Goal: Task Accomplishment & Management: Manage account settings

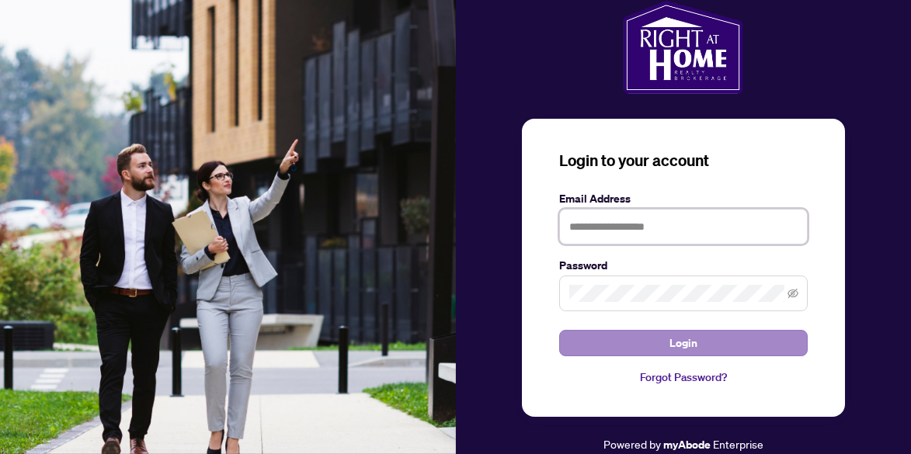
type input "**********"
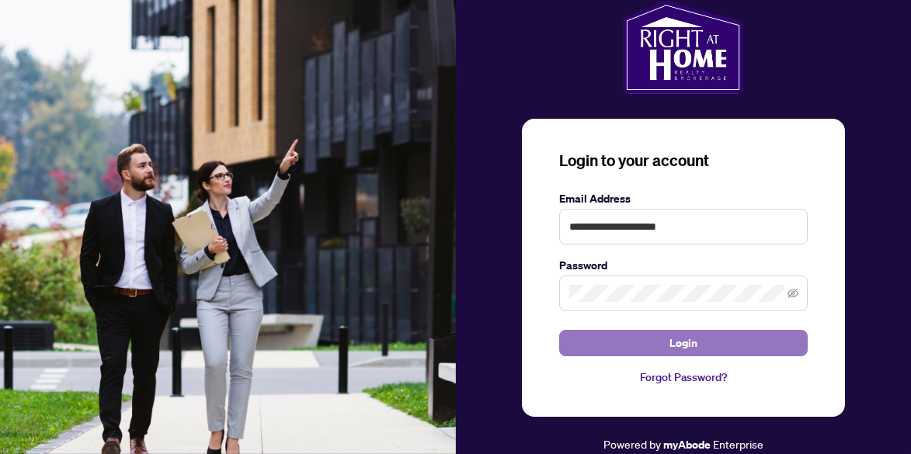
click at [683, 342] on span "Login" at bounding box center [683, 343] width 28 height 25
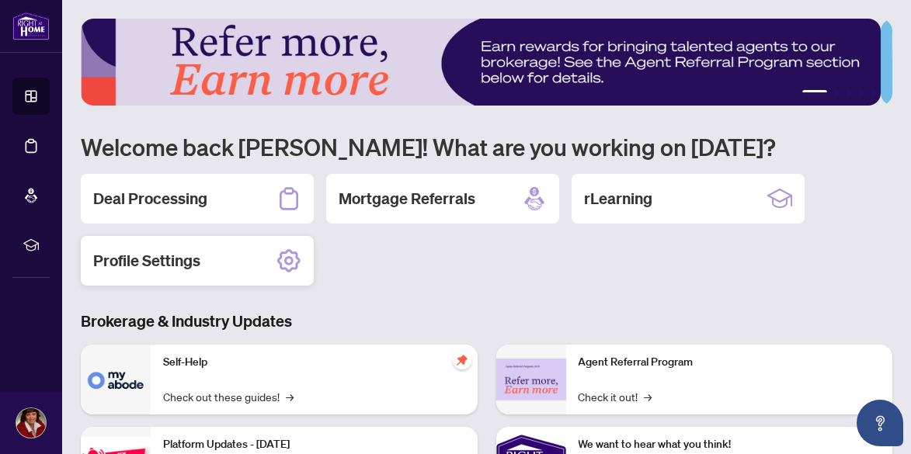
click at [175, 259] on h2 "Profile Settings" at bounding box center [146, 261] width 107 height 22
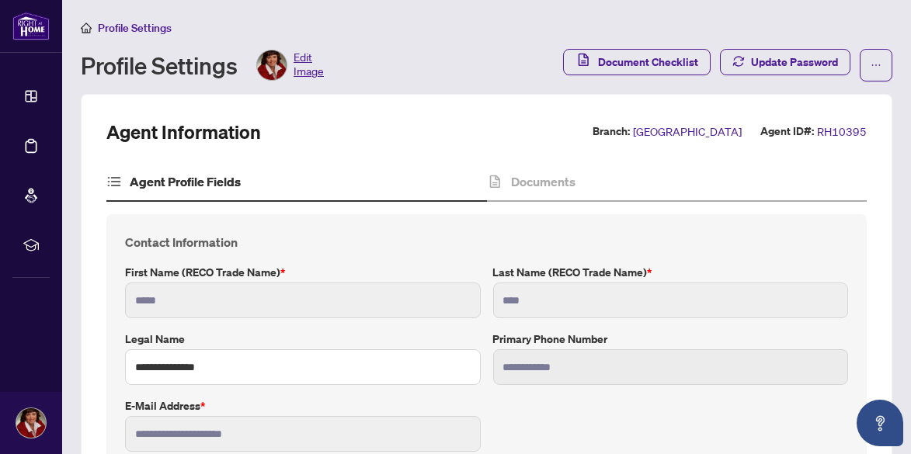
click at [186, 182] on h4 "Agent Profile Fields" at bounding box center [185, 181] width 111 height 19
click at [114, 179] on icon at bounding box center [114, 182] width 16 height 16
click at [533, 181] on h4 "Documents" at bounding box center [543, 181] width 64 height 19
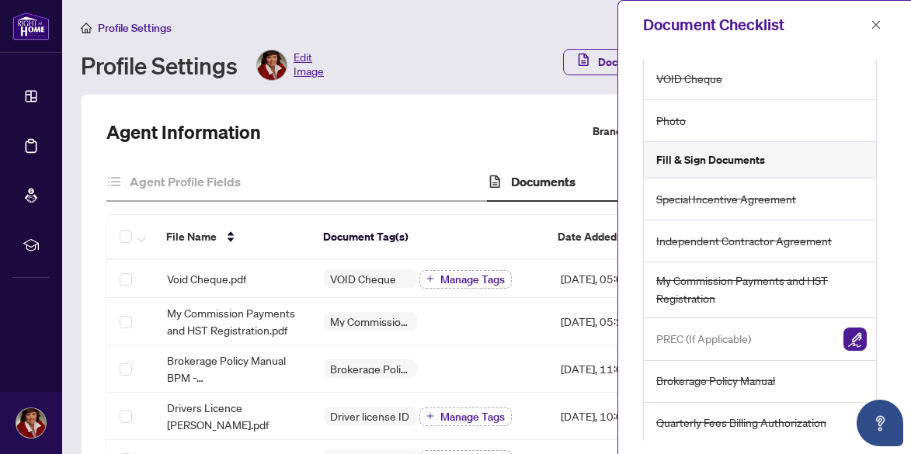
scroll to position [139, 0]
click at [756, 279] on span "My Commission Payments and HST Registration" at bounding box center [761, 289] width 210 height 36
click at [875, 20] on icon "close" at bounding box center [875, 24] width 11 height 11
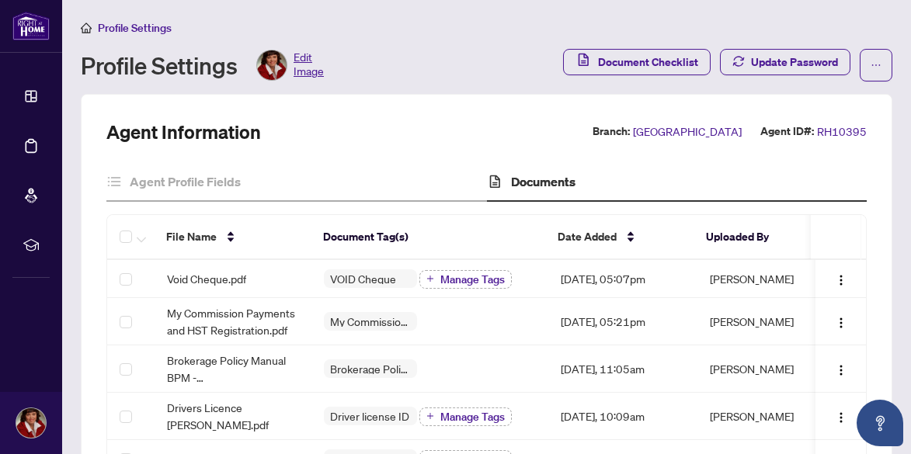
scroll to position [0, 0]
click at [834, 321] on img "button" at bounding box center [840, 323] width 12 height 12
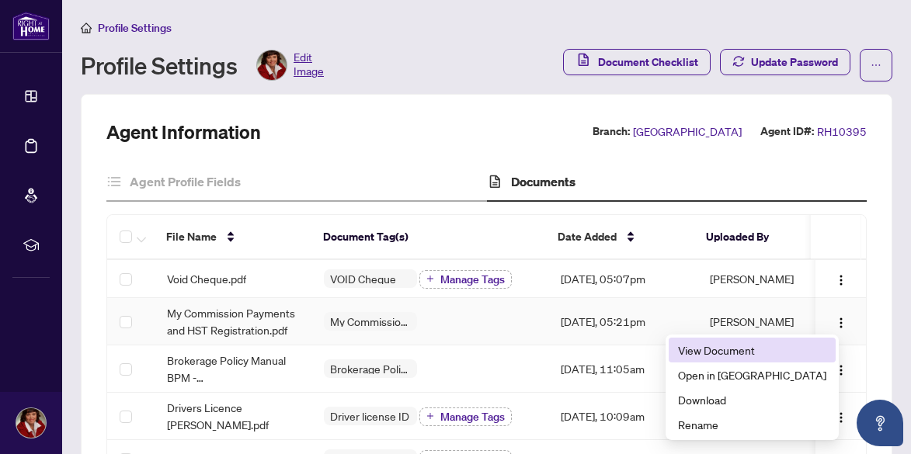
click at [792, 349] on span "View Document" at bounding box center [752, 350] width 148 height 17
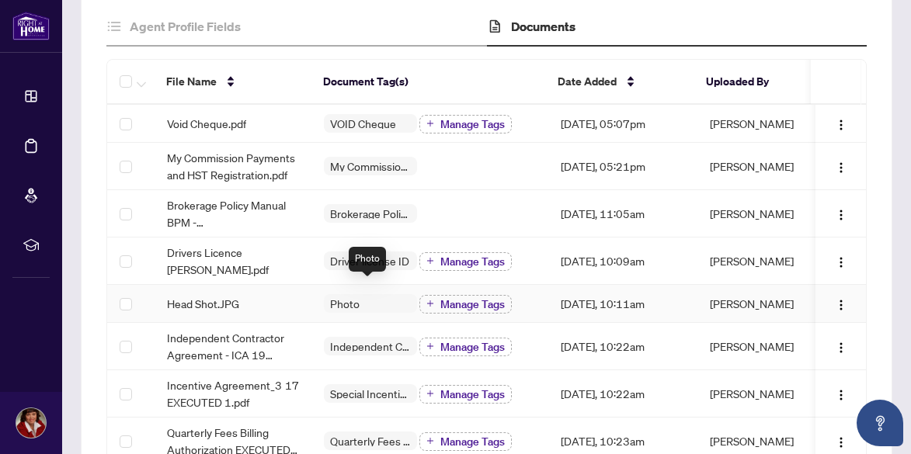
scroll to position [233, 0]
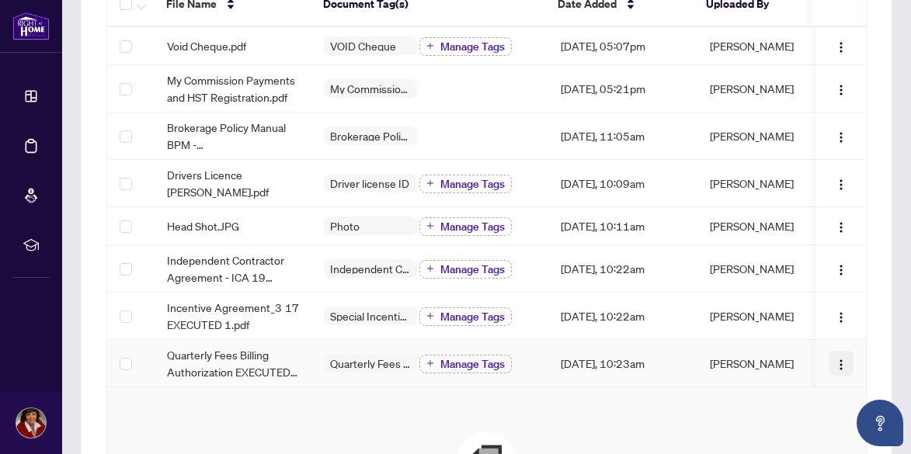
click at [834, 359] on img "button" at bounding box center [840, 365] width 12 height 12
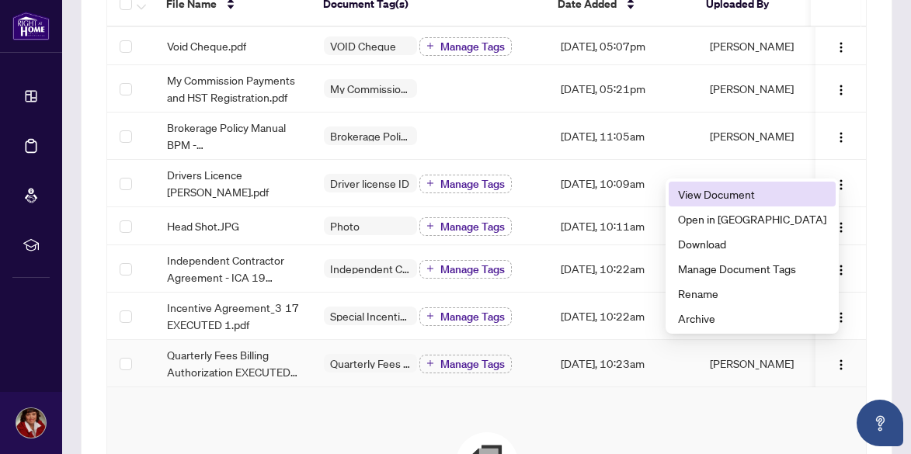
click at [748, 194] on span "View Document" at bounding box center [752, 194] width 148 height 17
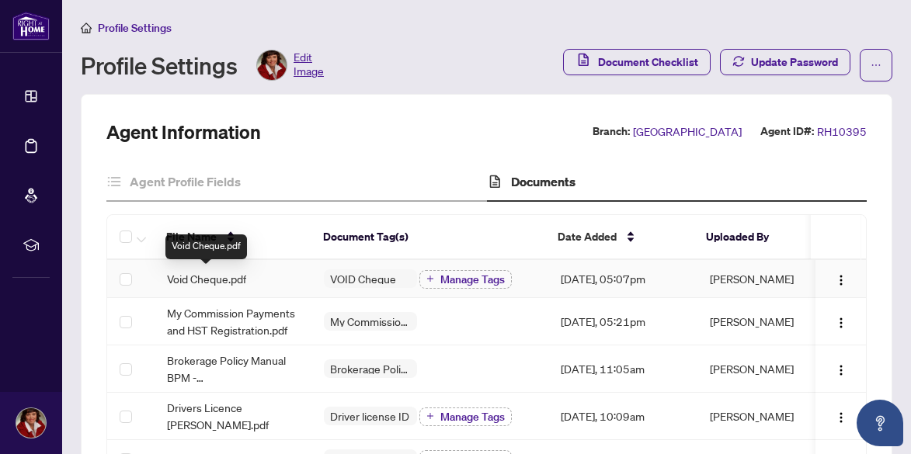
click at [203, 276] on span "Void Cheque.pdf" at bounding box center [206, 278] width 79 height 17
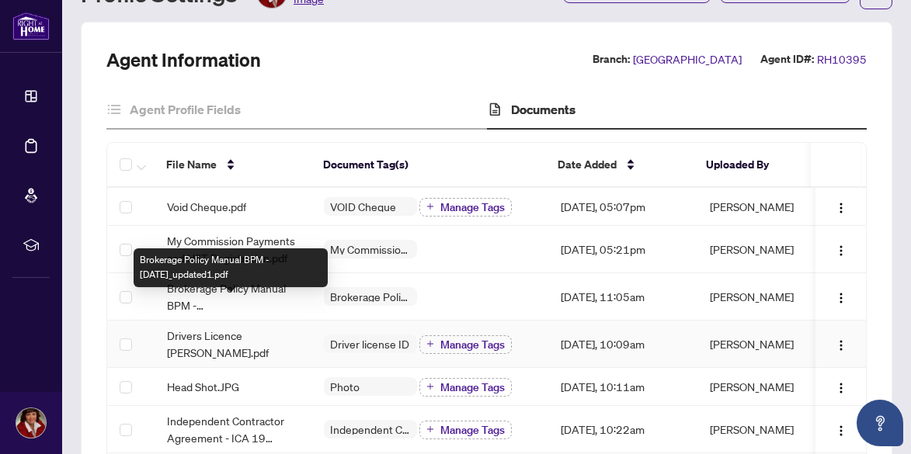
scroll to position [78, 0]
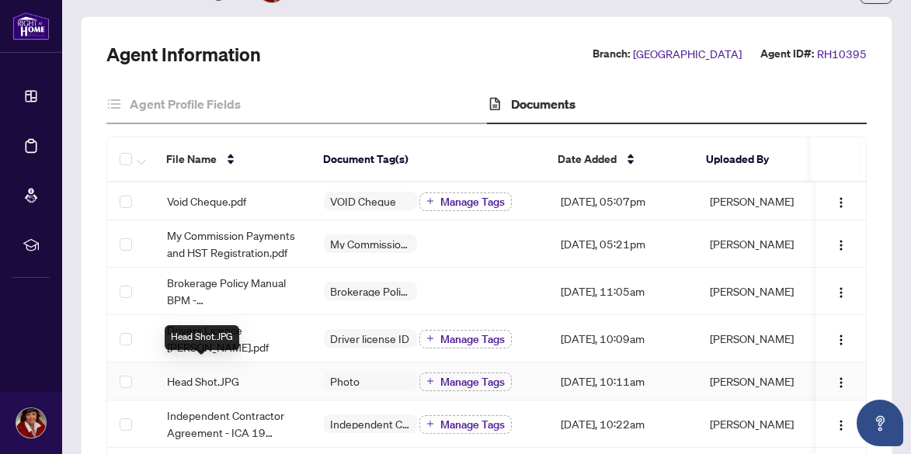
click at [224, 373] on span "Head Shot.JPG" at bounding box center [203, 381] width 72 height 17
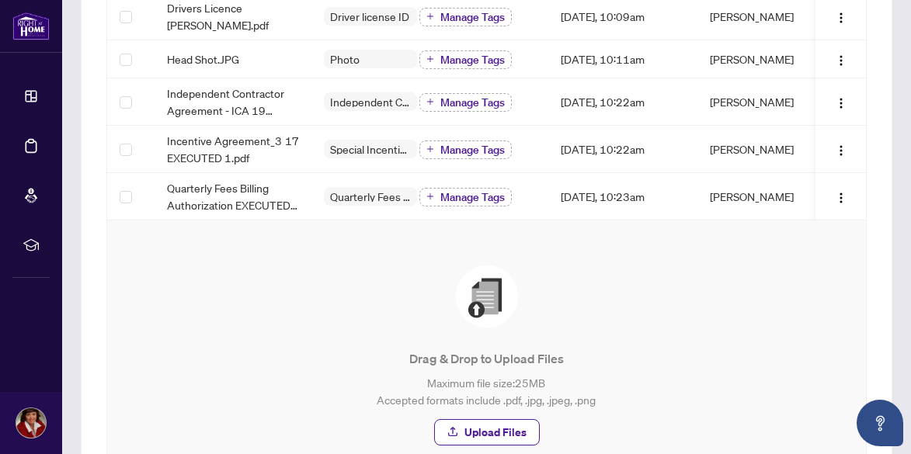
scroll to position [406, 0]
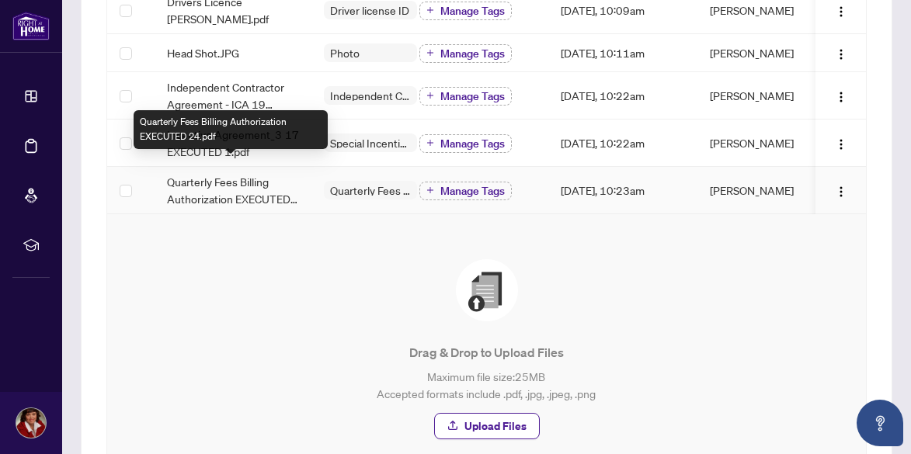
click at [217, 180] on span "Quarterly Fees Billing Authorization EXECUTED 24.pdf" at bounding box center [233, 190] width 133 height 34
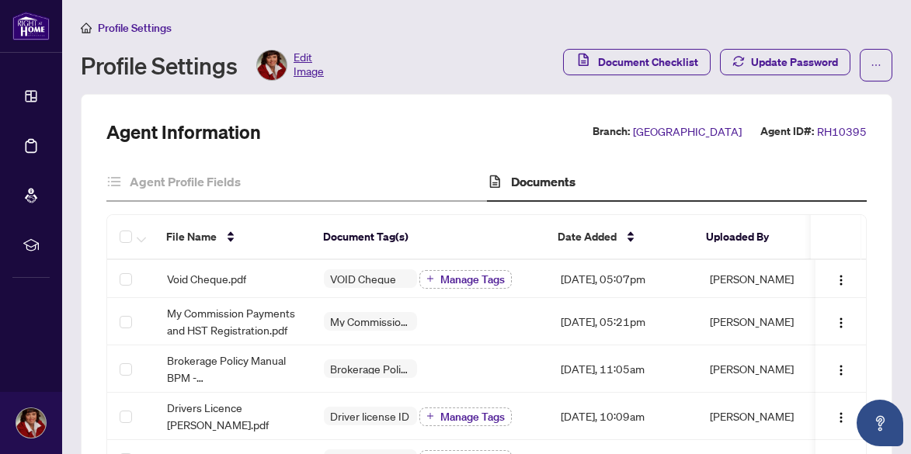
click at [144, 26] on span "Profile Settings" at bounding box center [135, 28] width 74 height 14
click at [116, 28] on span "Profile Settings" at bounding box center [135, 28] width 74 height 14
click at [536, 182] on h4 "Documents" at bounding box center [543, 181] width 64 height 19
click at [167, 182] on h4 "Agent Profile Fields" at bounding box center [185, 181] width 111 height 19
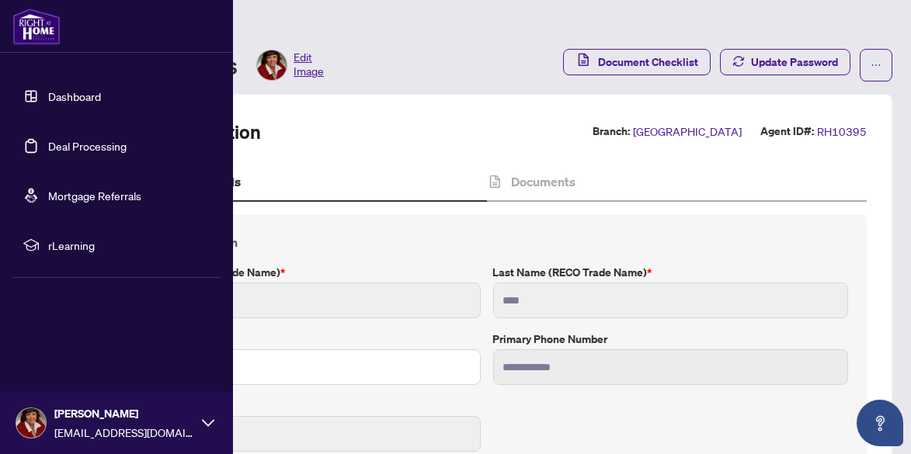
click at [59, 95] on link "Dashboard" at bounding box center [74, 96] width 53 height 14
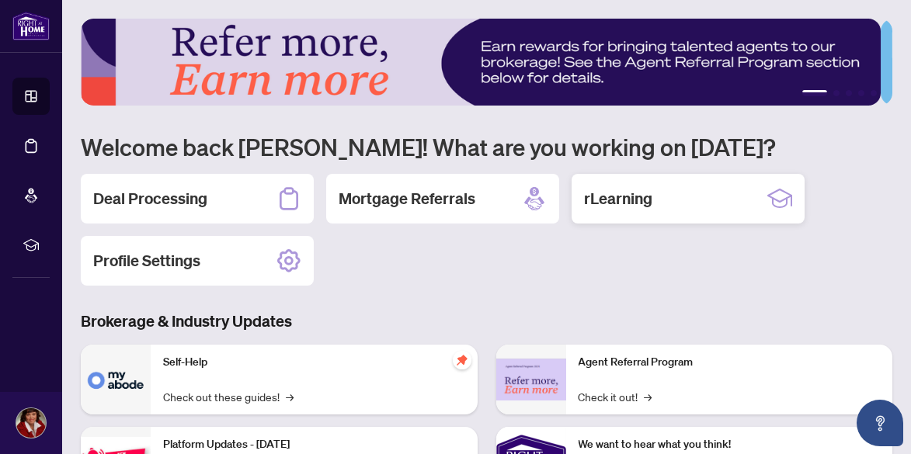
click at [619, 199] on h2 "rLearning" at bounding box center [618, 199] width 68 height 22
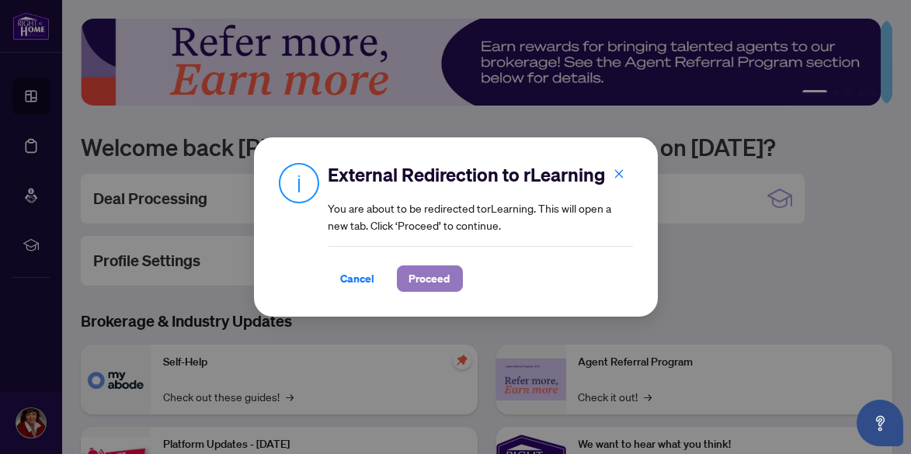
click at [420, 277] on span "Proceed" at bounding box center [429, 278] width 41 height 25
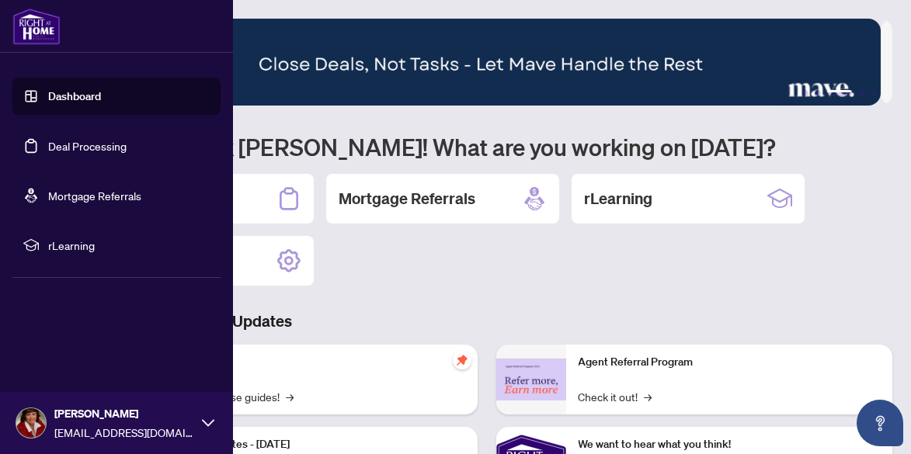
click at [27, 418] on img at bounding box center [30, 422] width 29 height 29
click at [74, 330] on span "Logout" at bounding box center [62, 330] width 35 height 25
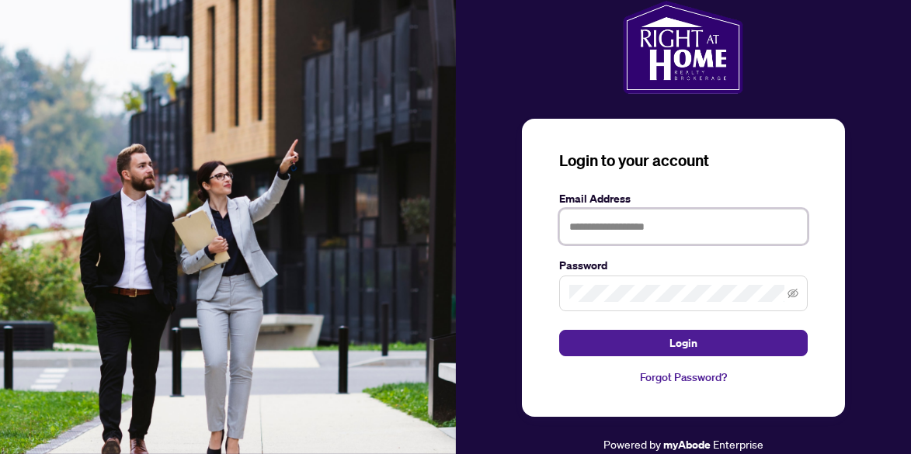
type input "**********"
